Goal: Entertainment & Leisure: Consume media (video, audio)

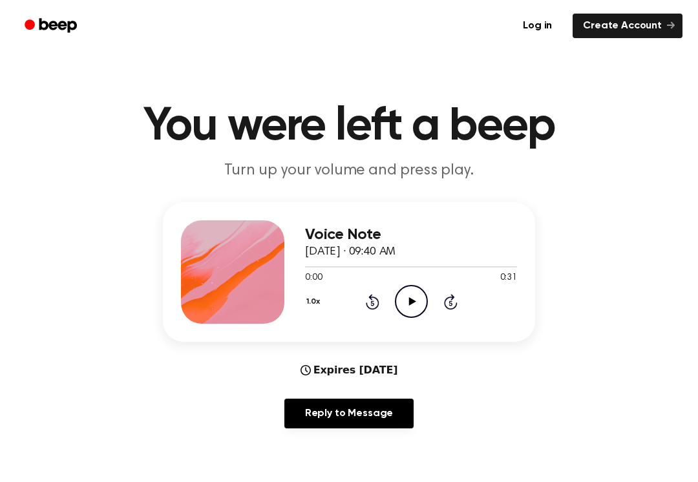
click at [413, 292] on icon "Play Audio" at bounding box center [411, 301] width 33 height 33
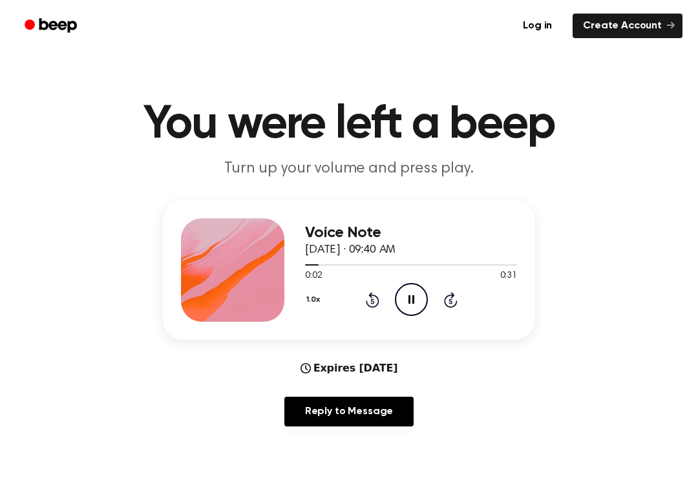
scroll to position [3, 0]
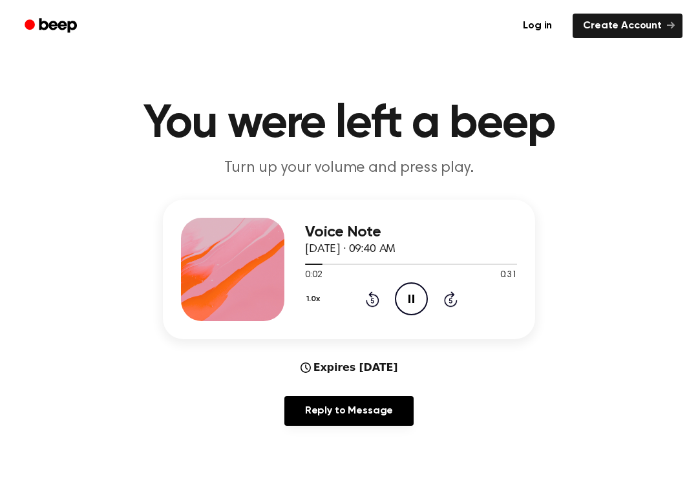
click at [417, 297] on icon "Pause Audio" at bounding box center [411, 299] width 33 height 33
click at [412, 301] on icon at bounding box center [412, 299] width 7 height 8
click at [369, 301] on icon "Rewind 5 seconds" at bounding box center [372, 299] width 14 height 17
click at [369, 300] on icon "Rewind 5 seconds" at bounding box center [372, 299] width 14 height 17
click at [380, 301] on div "1.0x Rewind 5 seconds Pause Audio Skip 5 seconds" at bounding box center [411, 299] width 212 height 33
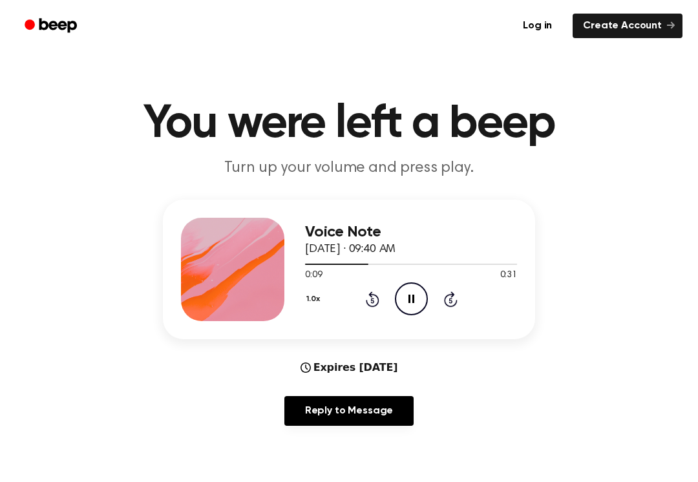
click at [389, 283] on div "1.0x Rewind 5 seconds Pause Audio Skip 5 seconds" at bounding box center [411, 299] width 212 height 33
click at [417, 288] on icon "Pause Audio" at bounding box center [411, 299] width 33 height 33
click at [413, 302] on icon "Play Audio" at bounding box center [411, 299] width 33 height 33
click at [372, 294] on icon at bounding box center [373, 300] width 14 height 16
click at [373, 294] on icon "Rewind 5 seconds" at bounding box center [372, 299] width 14 height 17
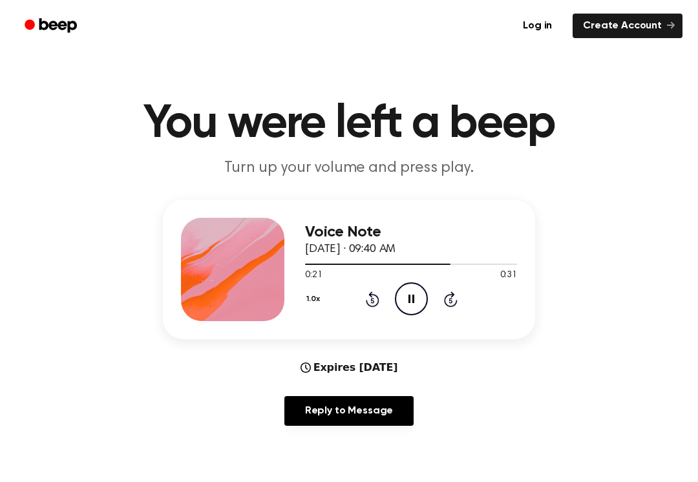
click at [379, 305] on icon "Rewind 5 seconds" at bounding box center [372, 299] width 14 height 17
click at [383, 308] on div "1.0x Rewind 5 seconds Pause Audio Skip 5 seconds" at bounding box center [411, 299] width 212 height 33
click at [381, 289] on div "1.0x Rewind 5 seconds Pause Audio Skip 5 seconds" at bounding box center [411, 299] width 212 height 33
click at [389, 288] on div "1.0x Rewind 5 seconds Pause Audio Skip 5 seconds" at bounding box center [411, 299] width 212 height 33
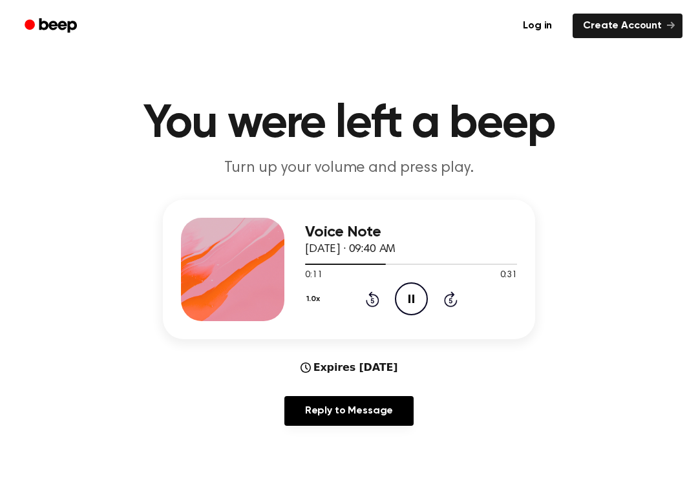
click at [379, 292] on icon "Rewind 5 seconds" at bounding box center [372, 299] width 14 height 17
click at [415, 295] on icon "Pause Audio" at bounding box center [411, 299] width 33 height 33
click at [383, 291] on div "1.0x Rewind 5 seconds Play Audio Skip 5 seconds" at bounding box center [411, 299] width 212 height 33
click at [382, 291] on div "1.0x Rewind 5 seconds Play Audio Skip 5 seconds" at bounding box center [411, 299] width 212 height 33
click at [389, 292] on div "1.0x Rewind 5 seconds Play Audio Skip 5 seconds" at bounding box center [411, 299] width 212 height 33
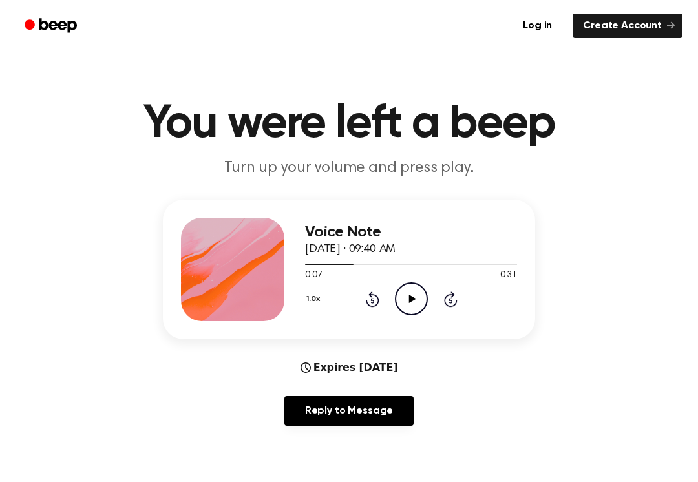
click at [389, 292] on div "1.0x Rewind 5 seconds Play Audio Skip 5 seconds" at bounding box center [411, 299] width 212 height 33
click at [373, 296] on icon "Rewind 5 seconds" at bounding box center [372, 299] width 14 height 17
click at [376, 294] on icon "Rewind 5 seconds" at bounding box center [372, 299] width 14 height 17
click at [382, 291] on div "1.0x Rewind 5 seconds Play Audio Skip 5 seconds" at bounding box center [411, 299] width 212 height 33
click at [406, 290] on icon "Play Audio" at bounding box center [411, 299] width 33 height 33
